Goal: Obtain resource: Download file/media

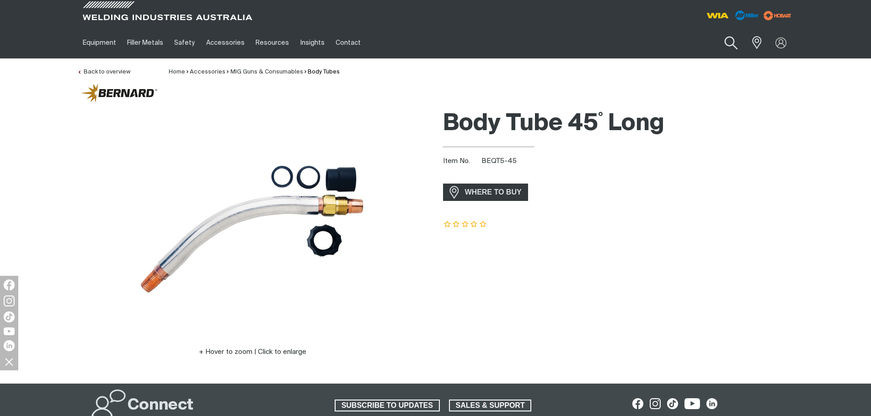
drag, startPoint x: 739, startPoint y: 41, endPoint x: 729, endPoint y: 44, distance: 10.3
click at [739, 41] on button "Search products" at bounding box center [730, 43] width 37 height 26
click at [668, 45] on input "Search" at bounding box center [675, 42] width 141 height 21
type input "TIG007"
click at [669, 64] on span "TIG Torch 26FX 200A 8m Remote M10 MC105/MC109 - TIG007" at bounding box center [686, 64] width 105 height 16
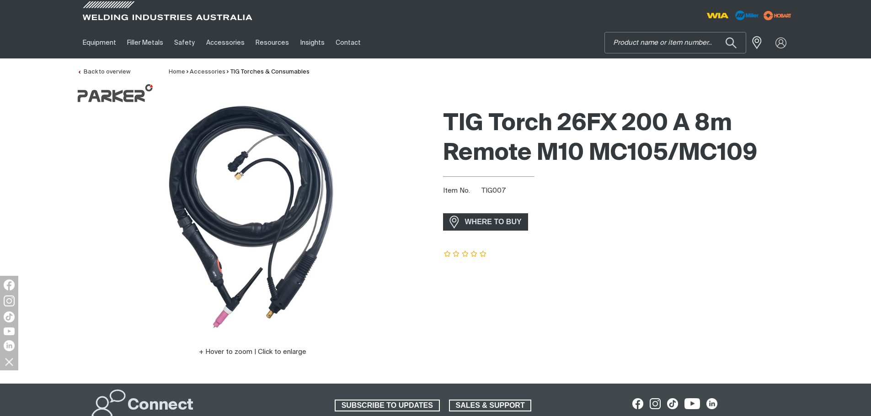
click at [655, 42] on input "Search" at bounding box center [675, 42] width 141 height 21
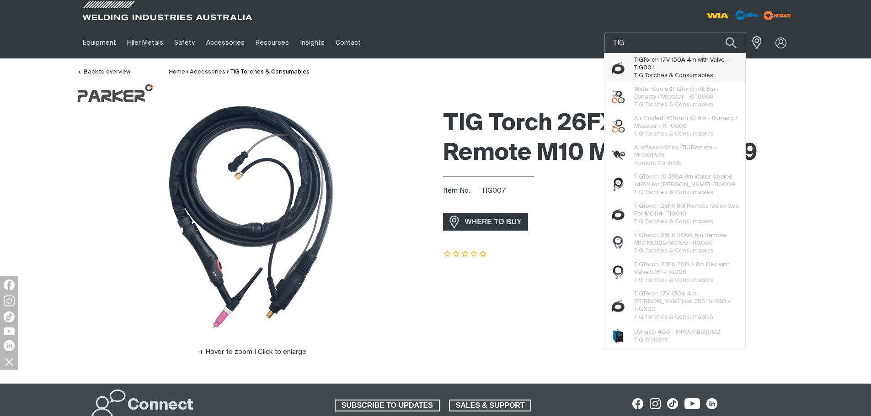
type input "TIG"
click at [658, 63] on span "TIG Torch 17V 150A 4m with Valve - TIG 001" at bounding box center [686, 64] width 105 height 16
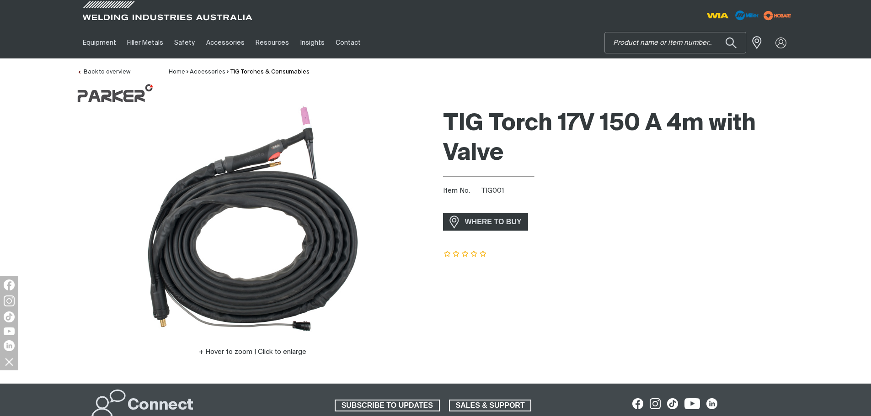
click at [684, 43] on input "Search" at bounding box center [675, 42] width 141 height 21
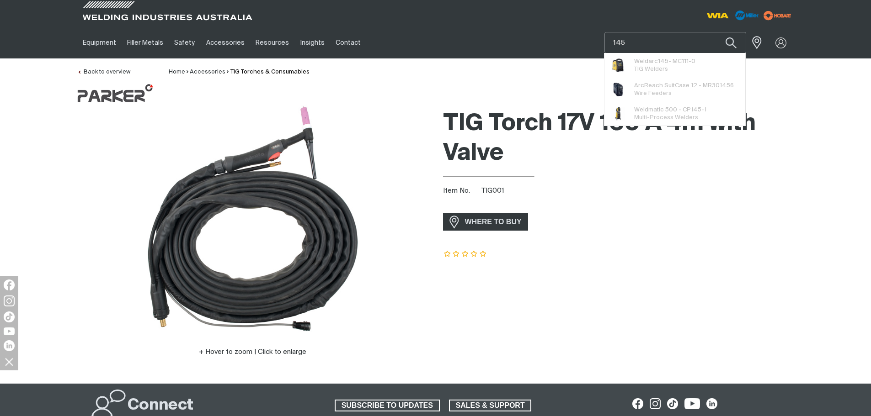
type input "145"
click at [715, 32] on button "Search products" at bounding box center [730, 42] width 31 height 21
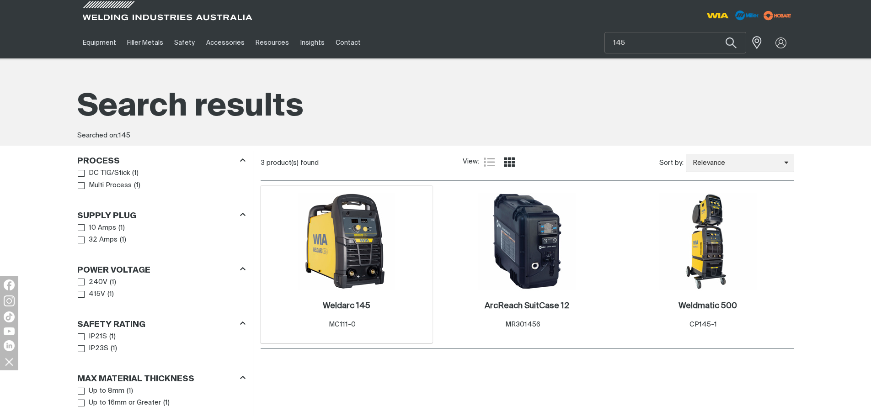
click at [339, 258] on img at bounding box center [347, 242] width 98 height 98
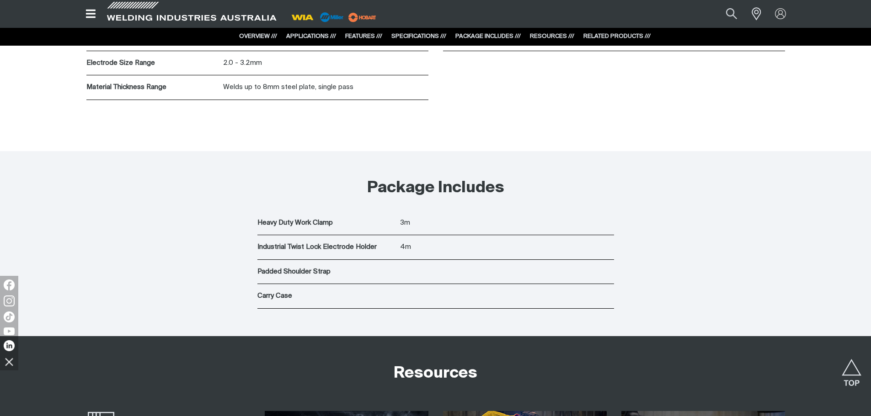
scroll to position [3246, 0]
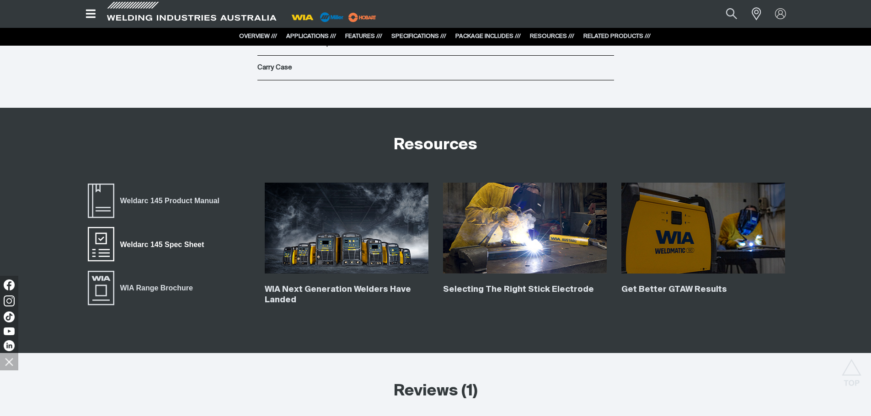
click at [182, 240] on span "Weldarc 145 Spec Sheet" at bounding box center [162, 245] width 96 height 12
click at [165, 202] on span "Weldarc 145 Product Manual" at bounding box center [169, 201] width 111 height 12
